Goal: Book appointment/travel/reservation

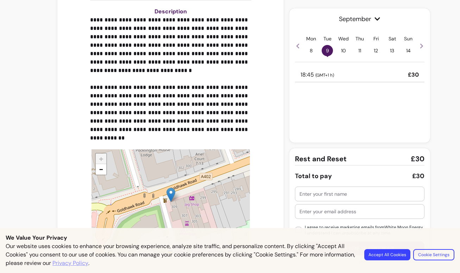
scroll to position [186, 0]
click at [404, 258] on button "Accept All Cookies" at bounding box center [387, 254] width 46 height 11
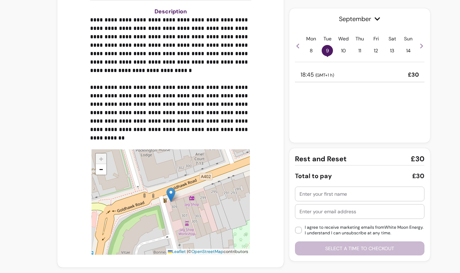
click at [343, 51] on span "10" at bounding box center [343, 50] width 11 height 11
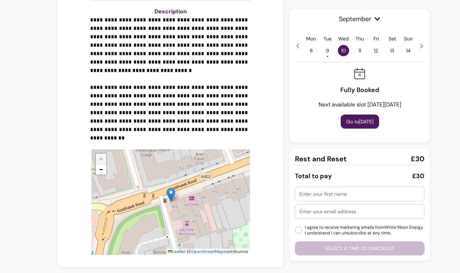
click at [354, 52] on span "11" at bounding box center [359, 50] width 11 height 11
click at [372, 51] on span "12" at bounding box center [375, 50] width 11 height 11
click at [389, 51] on span "13" at bounding box center [391, 50] width 11 height 11
click at [403, 50] on span "14" at bounding box center [407, 50] width 11 height 11
click at [420, 48] on icon at bounding box center [421, 46] width 3 height 5
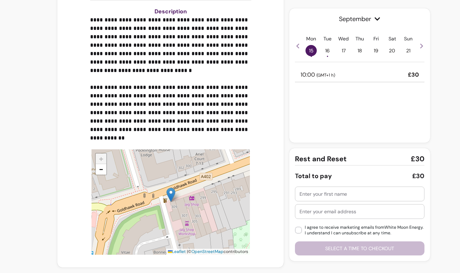
click at [322, 52] on span "16 •" at bounding box center [327, 50] width 11 height 11
click at [307, 52] on span "15 •" at bounding box center [310, 50] width 11 height 11
click at [340, 52] on span "17" at bounding box center [343, 50] width 11 height 11
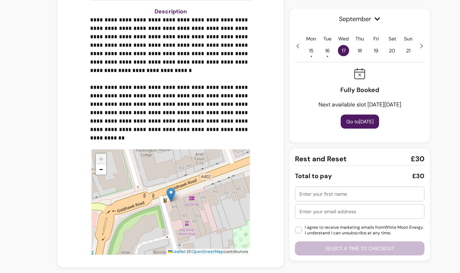
click at [355, 52] on span "18" at bounding box center [359, 50] width 11 height 11
click at [376, 49] on span "19" at bounding box center [375, 50] width 11 height 11
click at [387, 49] on span "20" at bounding box center [391, 50] width 11 height 11
click at [402, 49] on span "21" at bounding box center [407, 50] width 11 height 11
click at [419, 44] on icon at bounding box center [422, 46] width 6 height 6
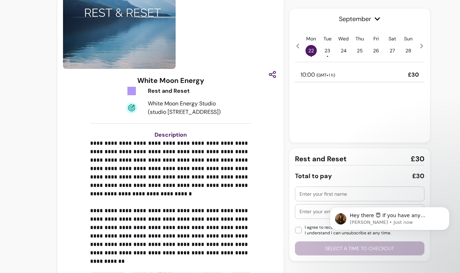
scroll to position [0, 0]
